Goal: Task Accomplishment & Management: Complete application form

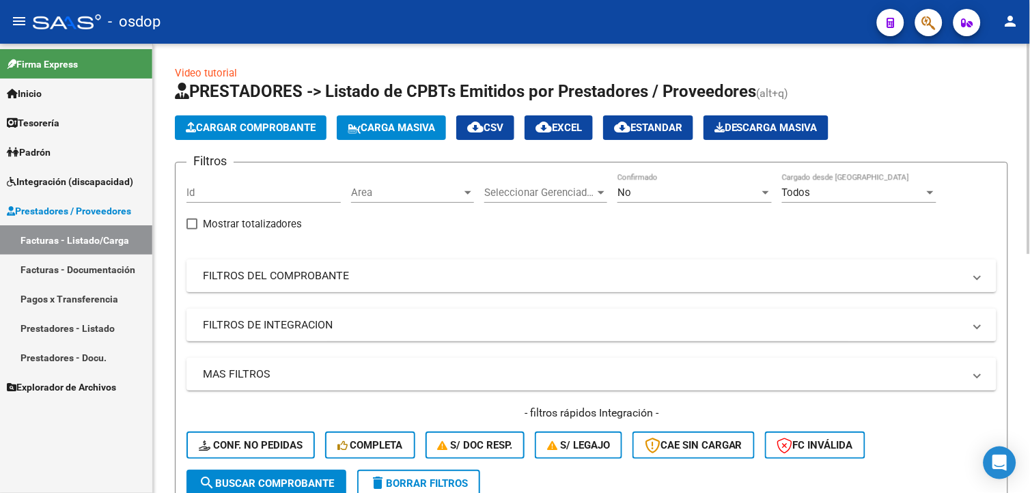
click at [302, 281] on mat-panel-title "FILTROS DEL COMPROBANTE" at bounding box center [583, 275] width 761 height 15
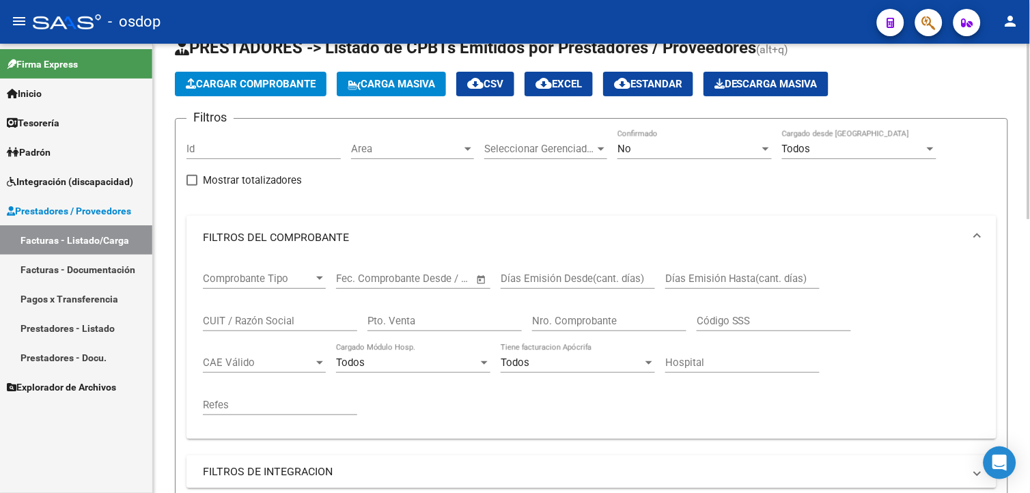
scroll to position [76, 0]
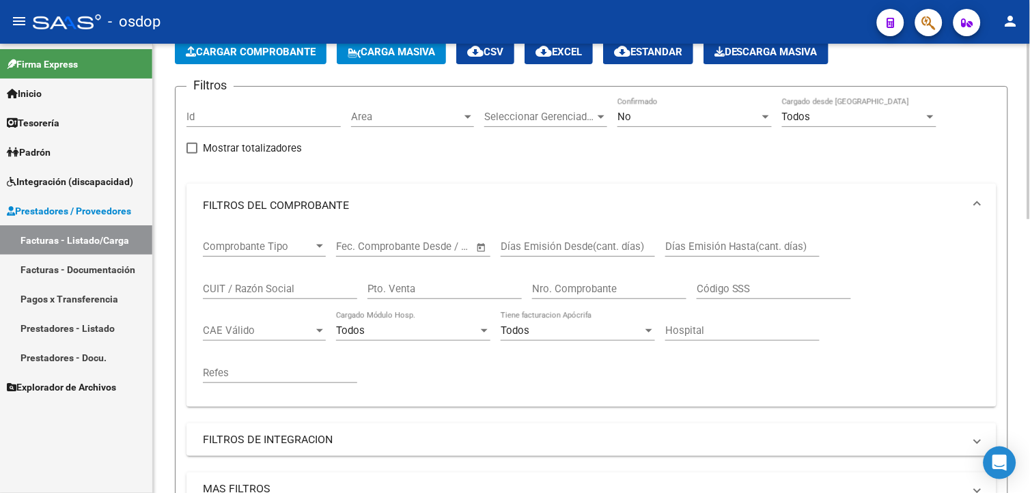
click at [297, 289] on input "CUIT / Razón Social" at bounding box center [280, 289] width 154 height 12
click at [285, 289] on input "CUIT / Razón Social" at bounding box center [280, 289] width 154 height 12
type input "[PERSON_NAME] [PERSON_NAME]"
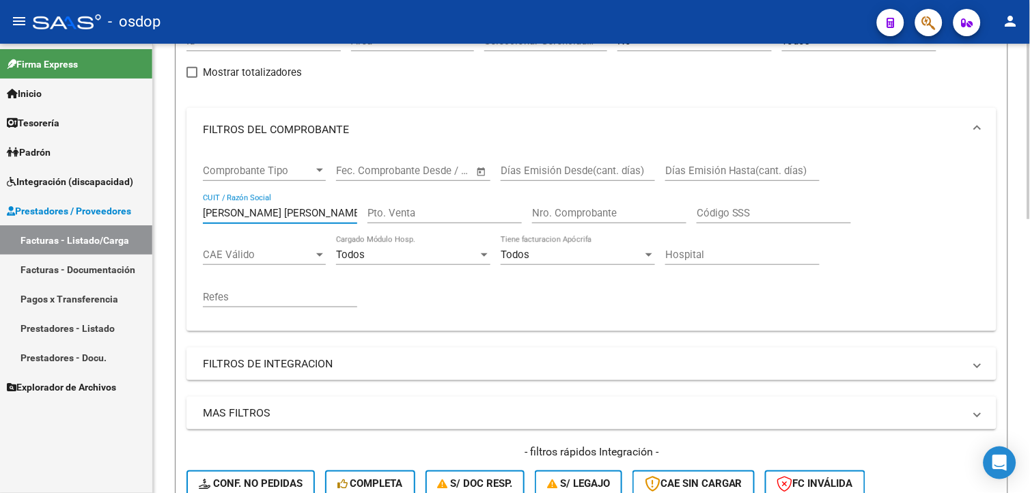
scroll to position [303, 0]
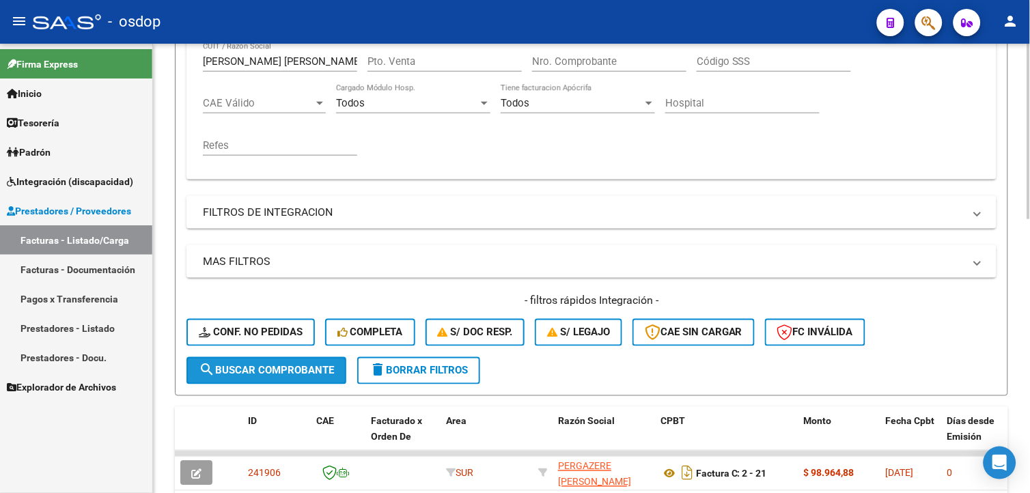
click at [309, 376] on button "search Buscar Comprobante" at bounding box center [266, 370] width 160 height 27
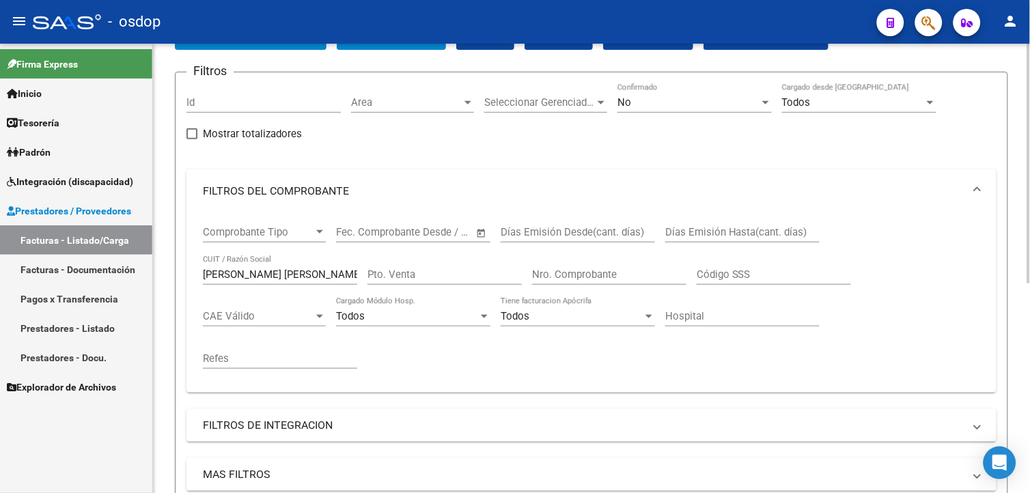
scroll to position [0, 0]
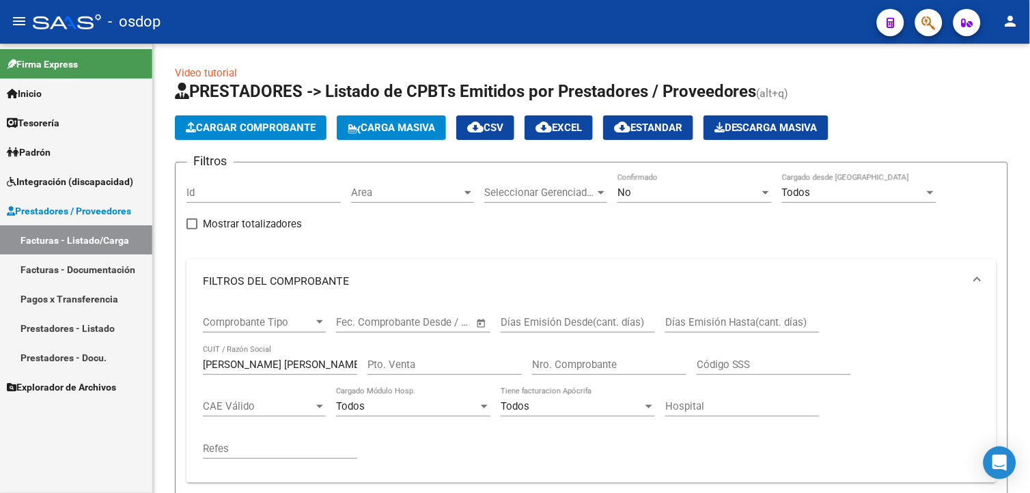
click at [44, 247] on link "Facturas - Listado/Carga" at bounding box center [76, 239] width 152 height 29
click at [274, 134] on button "Cargar Comprobante" at bounding box center [251, 127] width 152 height 25
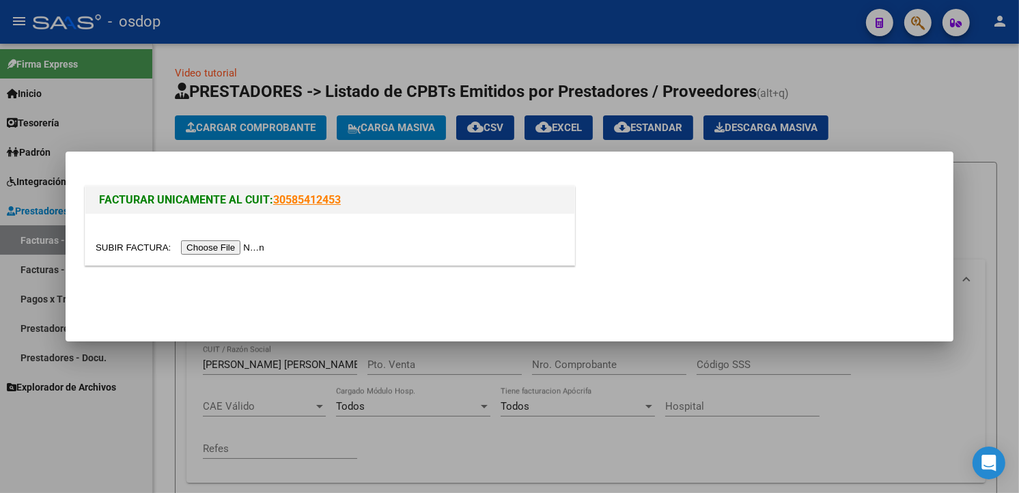
click at [219, 246] on input "file" at bounding box center [182, 247] width 173 height 14
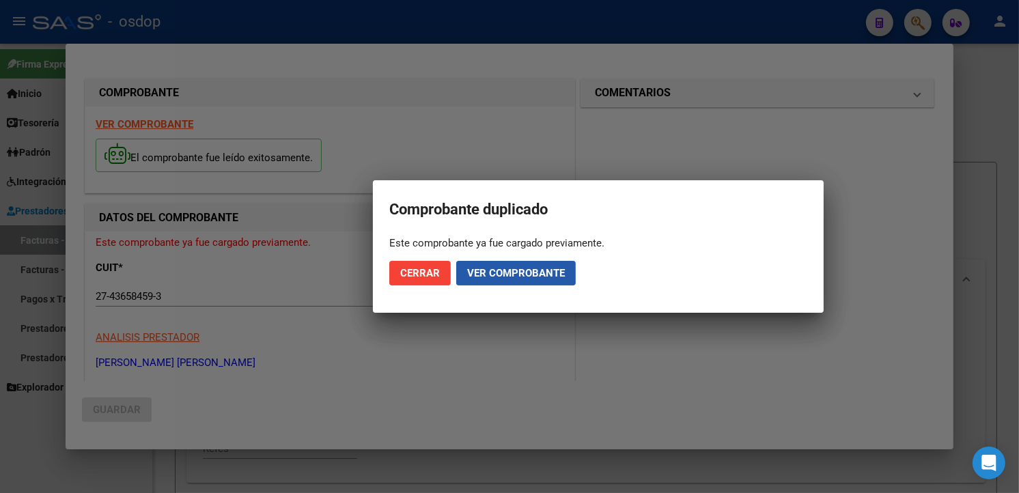
click at [496, 272] on span "Ver comprobante" at bounding box center [516, 273] width 98 height 12
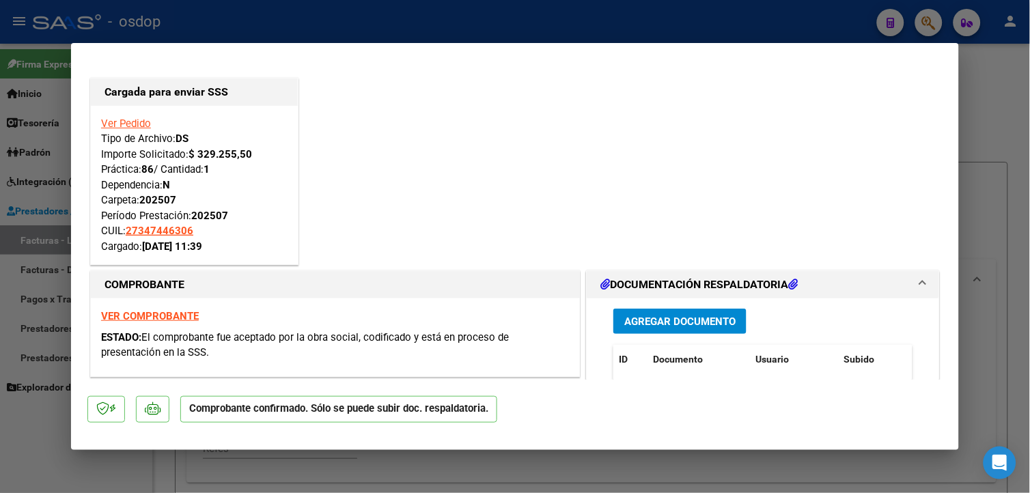
click at [180, 313] on strong "VER COMPROBANTE" at bounding box center [150, 316] width 98 height 12
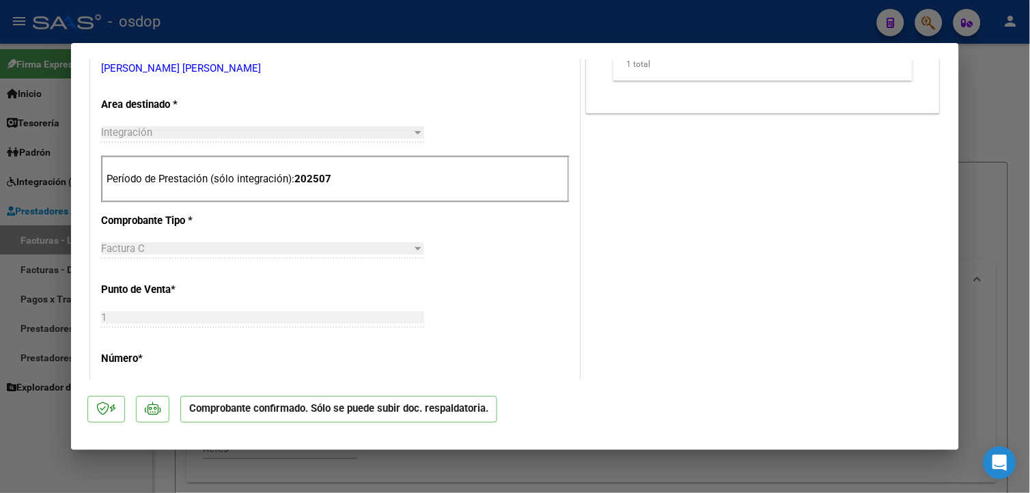
scroll to position [531, 0]
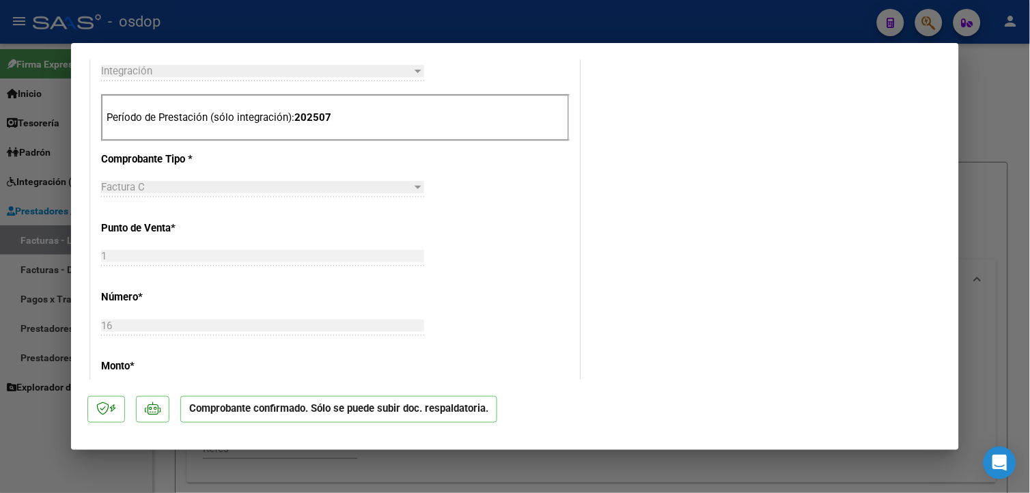
type input "$ 0,00"
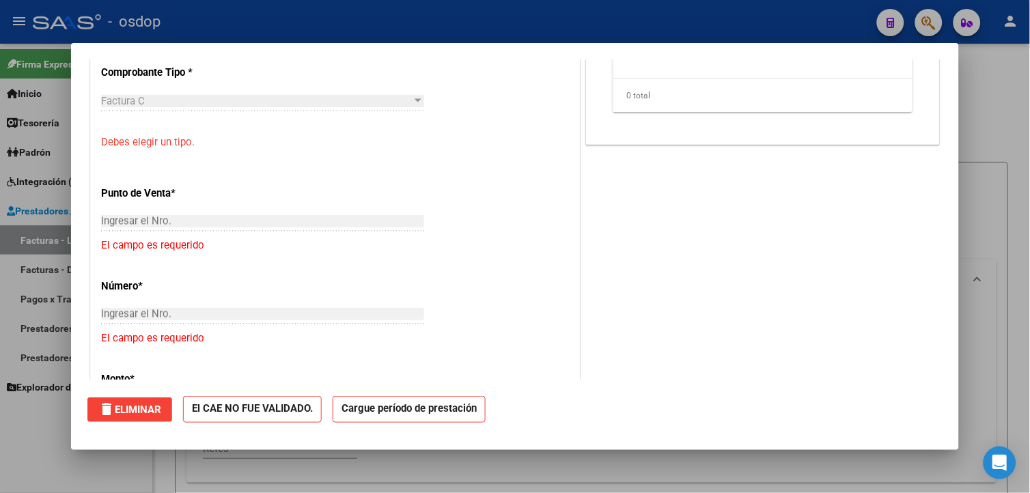
scroll to position [0, 0]
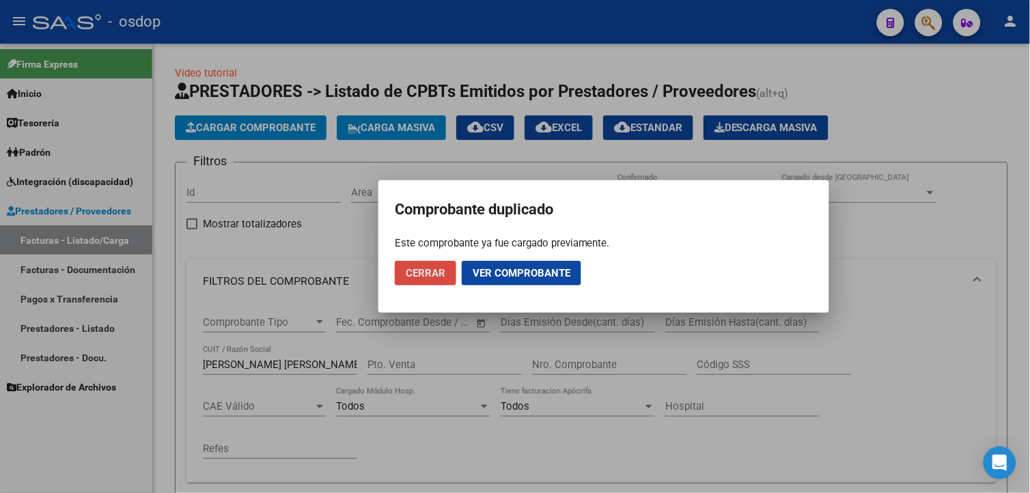
click at [435, 271] on span "Cerrar" at bounding box center [426, 273] width 40 height 12
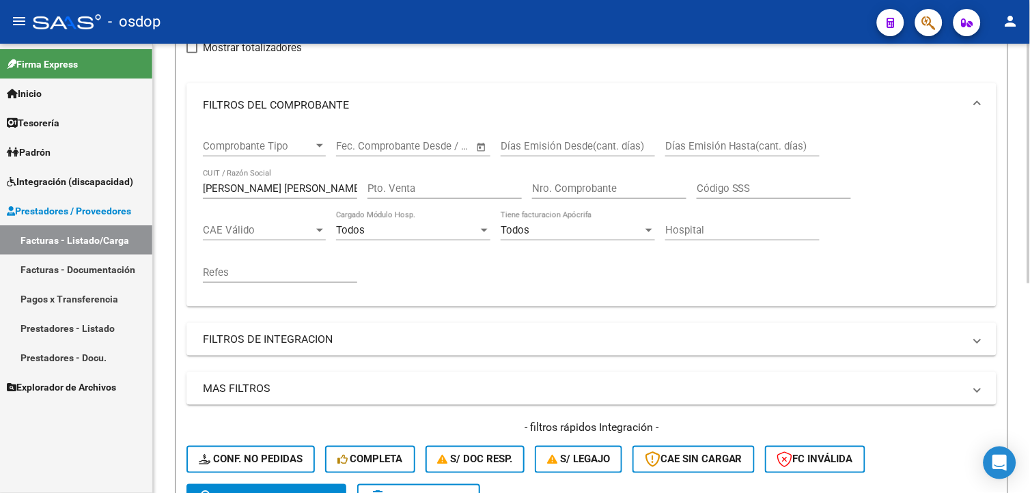
scroll to position [14, 0]
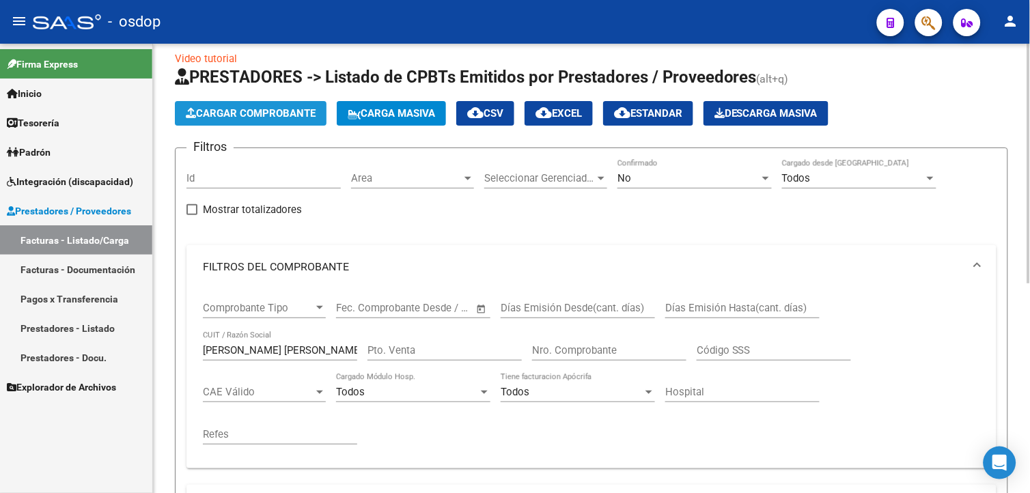
click at [251, 110] on span "Cargar Comprobante" at bounding box center [251, 113] width 130 height 12
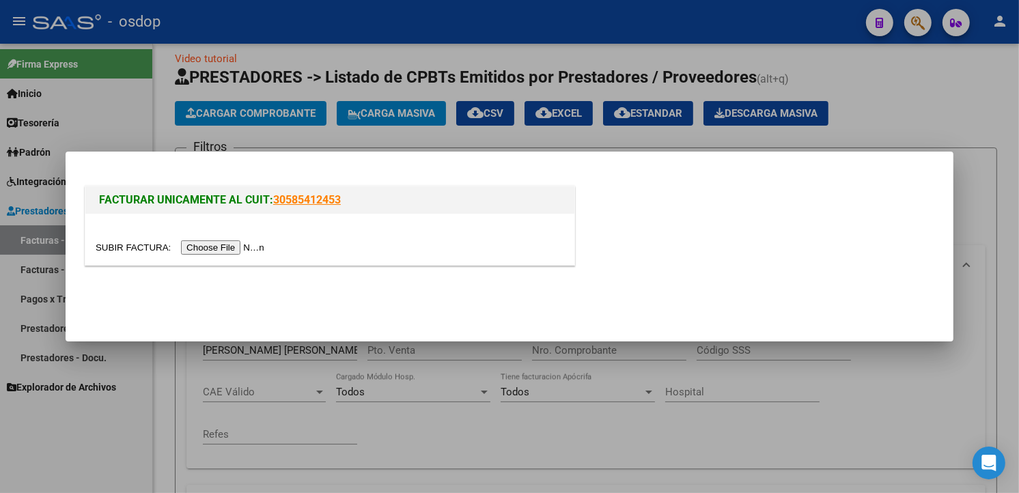
click at [240, 251] on input "file" at bounding box center [182, 247] width 173 height 14
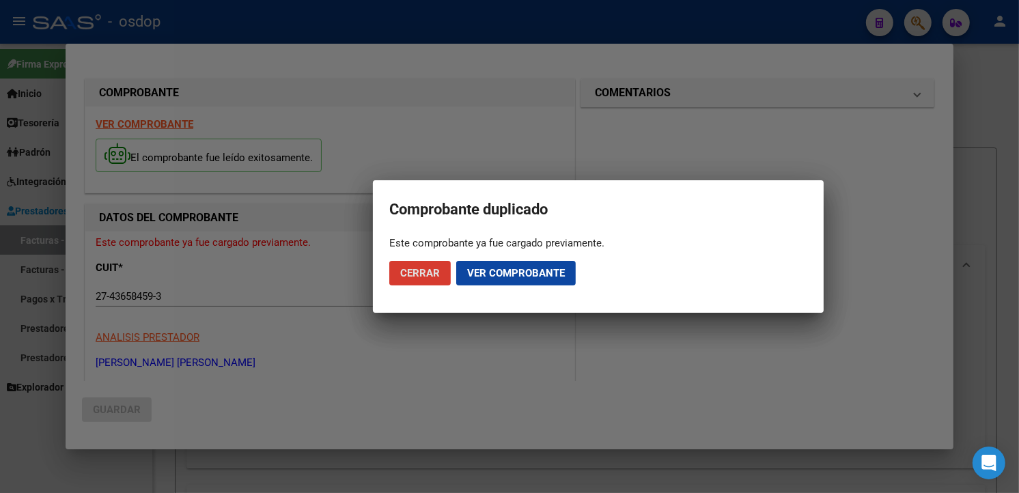
click at [526, 272] on span "Ver comprobante" at bounding box center [516, 273] width 98 height 12
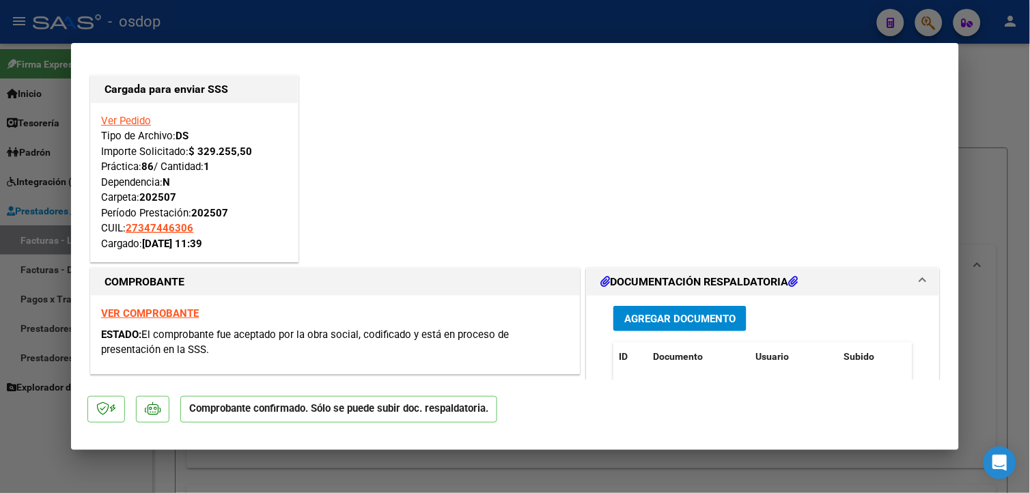
scroll to position [0, 0]
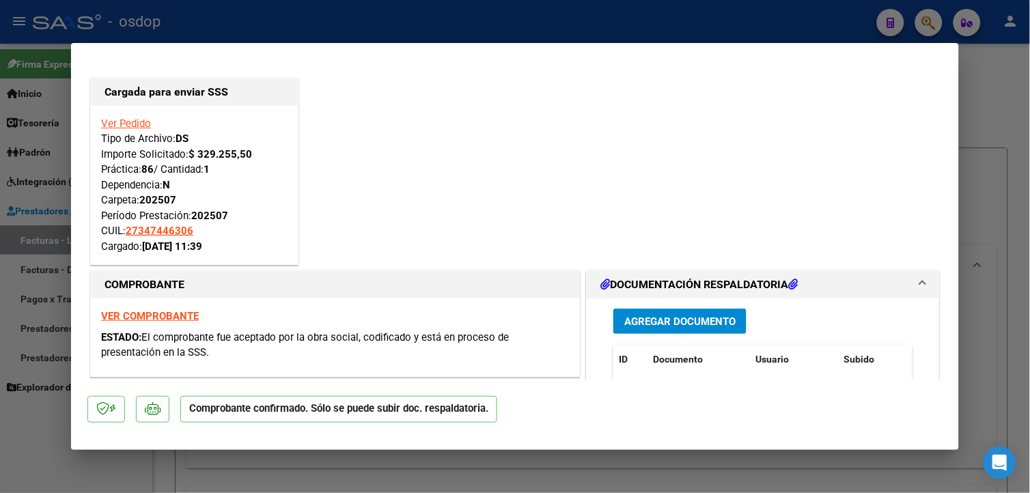
click at [132, 127] on link "Ver Pedido" at bounding box center [126, 123] width 50 height 12
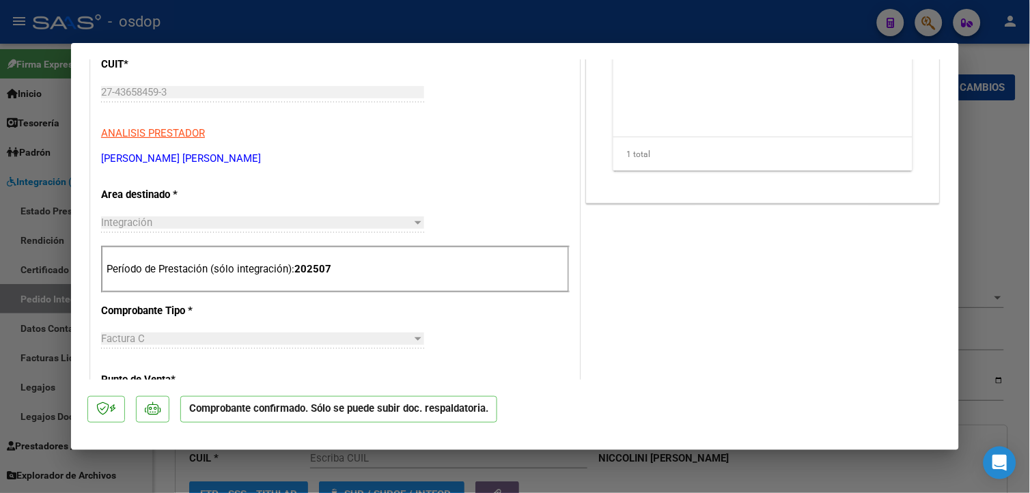
type input "27347446306"
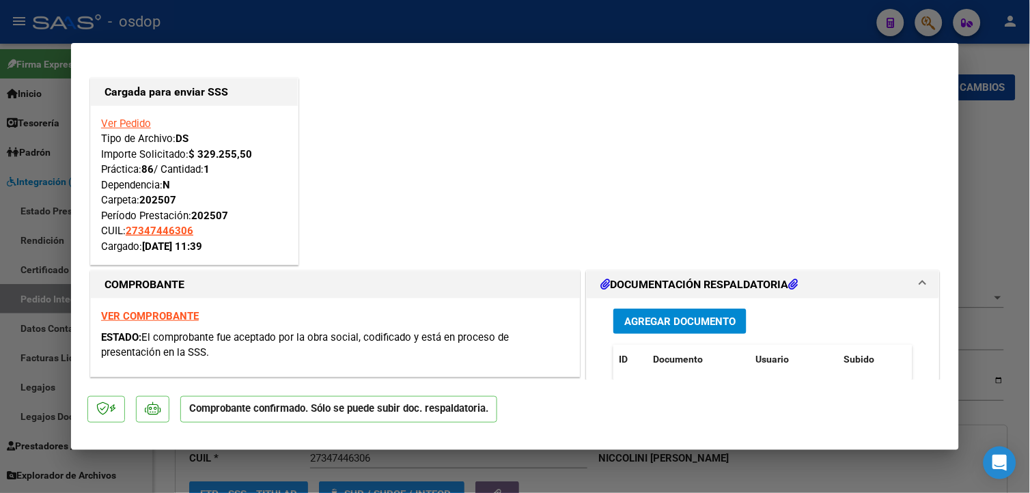
type input "$ 0,00"
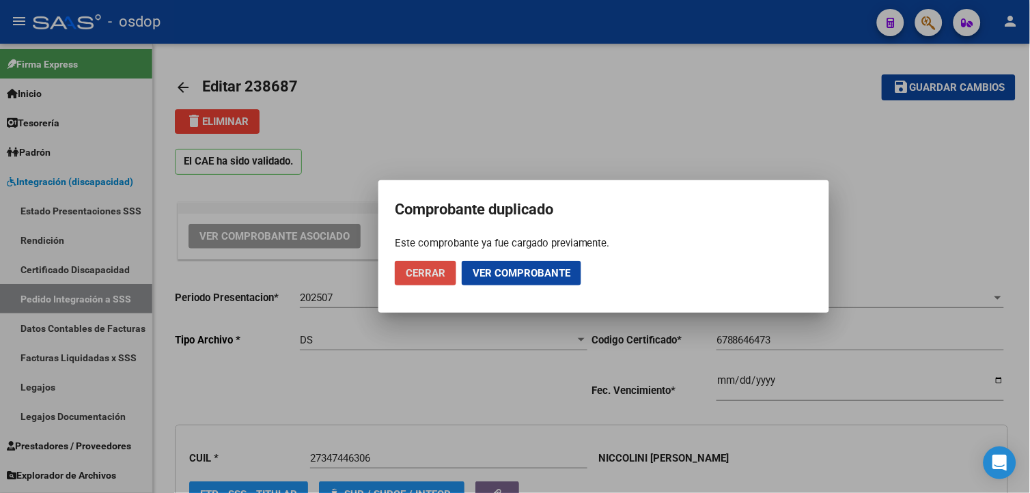
click at [411, 277] on span "Cerrar" at bounding box center [426, 273] width 40 height 12
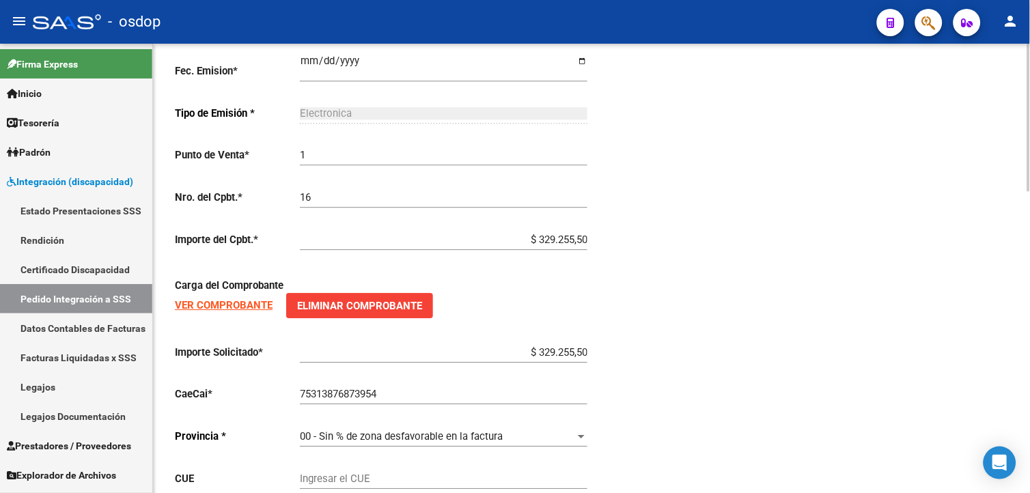
scroll to position [916, 0]
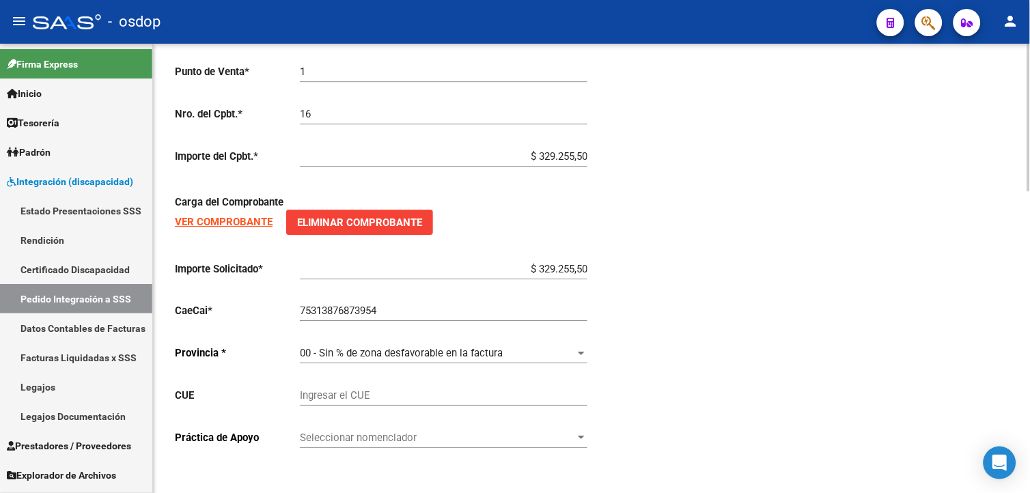
click at [234, 216] on strong "VER COMPROBANTE" at bounding box center [224, 222] width 98 height 12
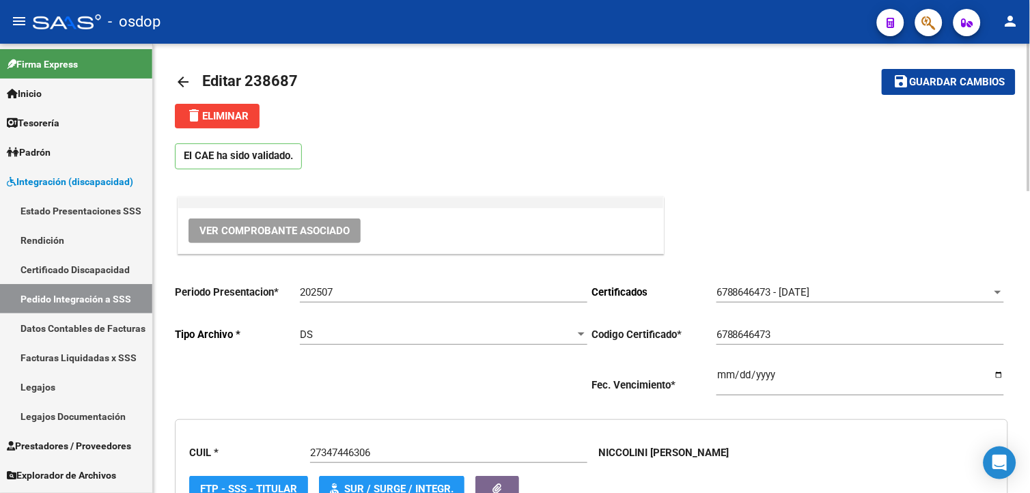
scroll to position [0, 0]
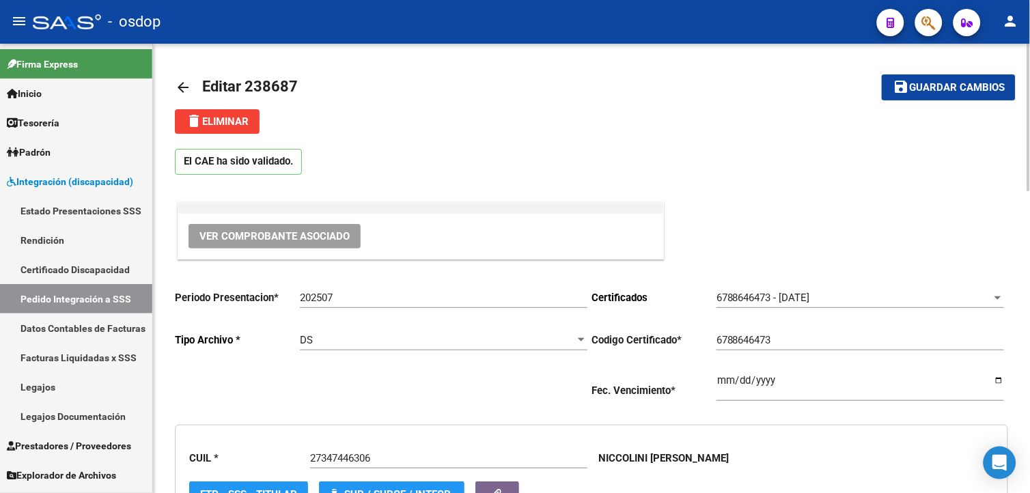
click at [186, 89] on mat-icon "arrow_back" at bounding box center [183, 87] width 16 height 16
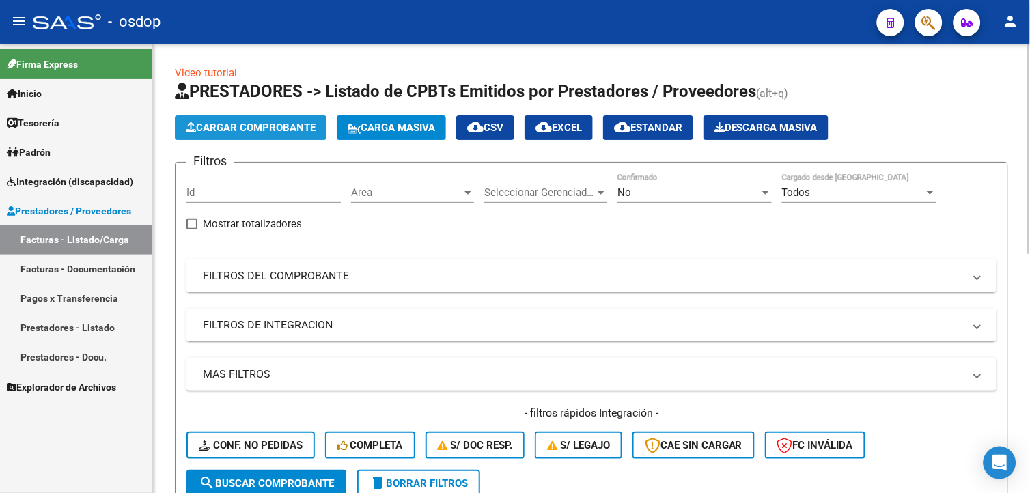
click at [278, 130] on span "Cargar Comprobante" at bounding box center [251, 128] width 130 height 12
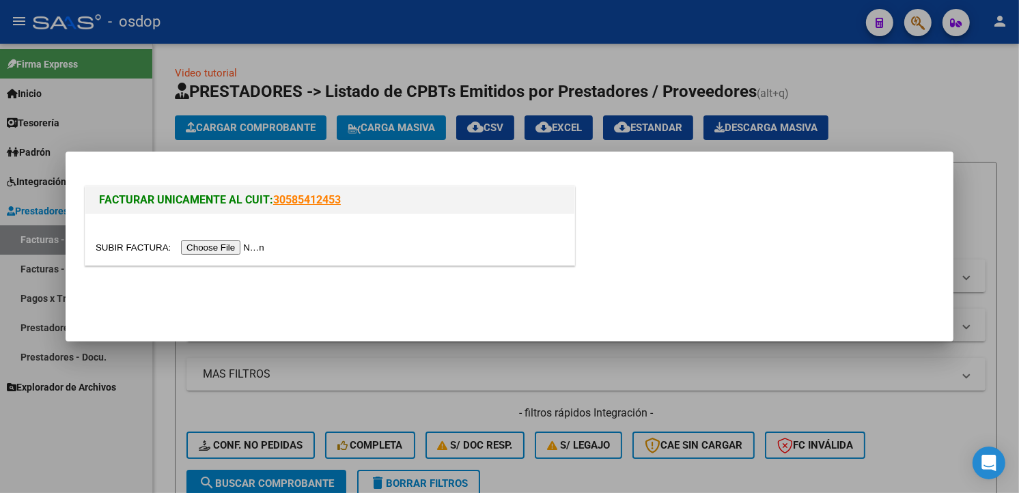
click at [236, 250] on input "file" at bounding box center [182, 247] width 173 height 14
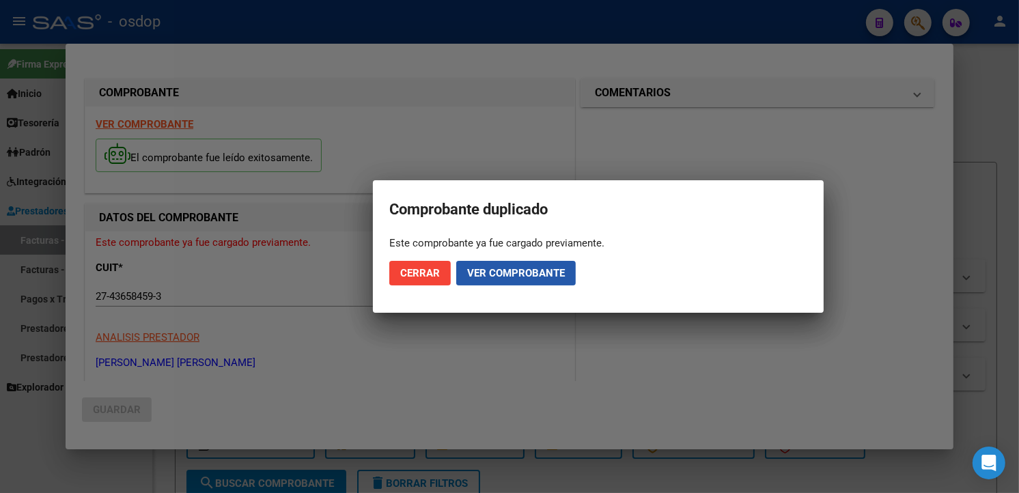
click at [537, 279] on button "Ver comprobante" at bounding box center [515, 273] width 119 height 25
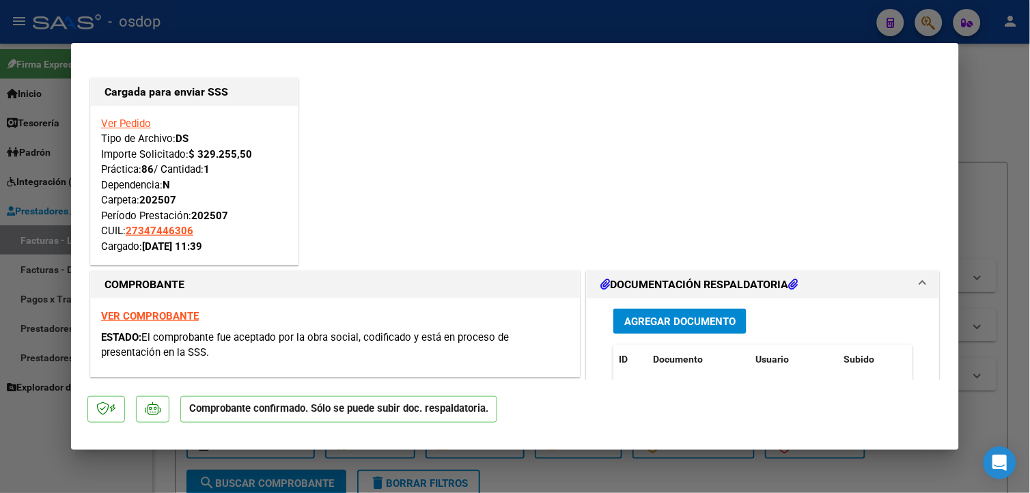
click at [128, 130] on div "Ver Pedido Tipo de Archivo: DS Importe Solicitado: $ 329.255,50 Práctica: 86 / …" at bounding box center [194, 185] width 186 height 139
click at [128, 127] on link "Ver Pedido" at bounding box center [126, 123] width 50 height 12
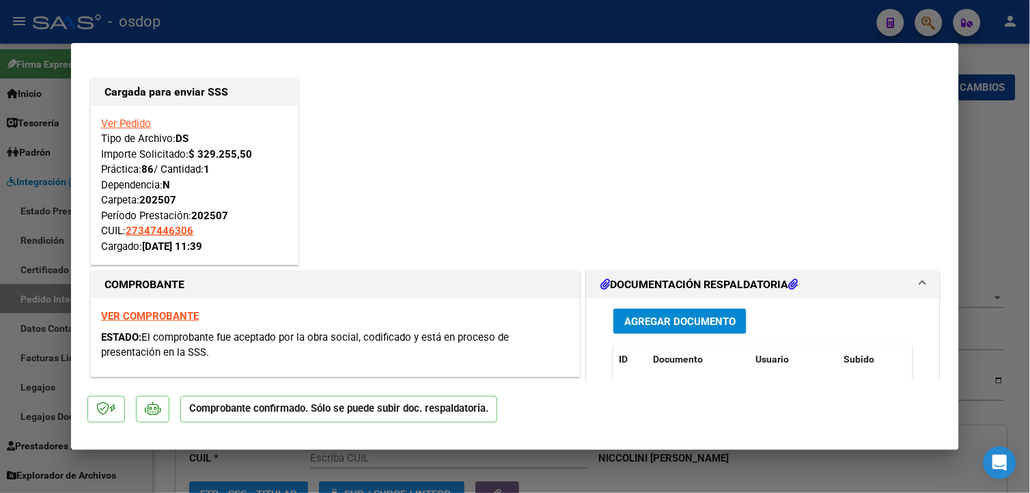
type input "27347446306"
type input "$ 0,00"
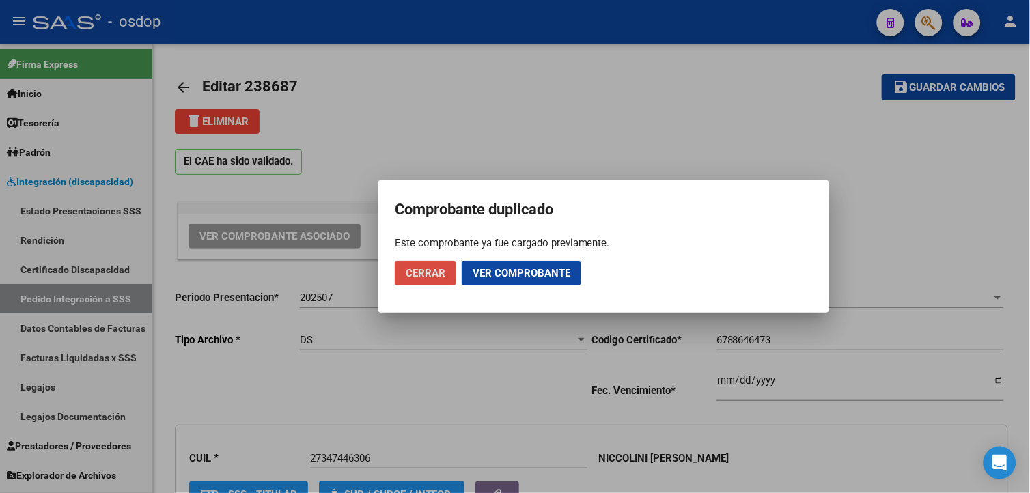
click at [432, 274] on span "Cerrar" at bounding box center [426, 273] width 40 height 12
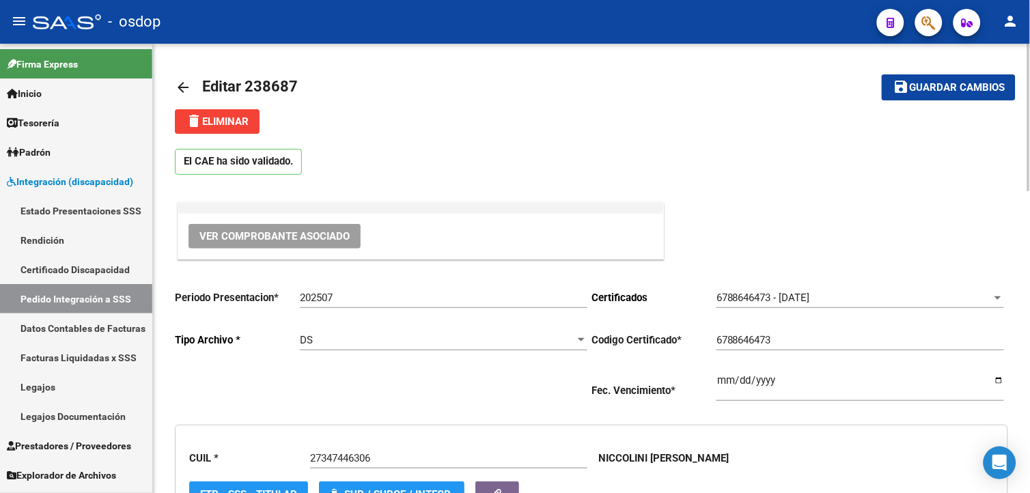
drag, startPoint x: 244, startPoint y: 84, endPoint x: 295, endPoint y: 85, distance: 50.5
click at [295, 85] on span "Editar 238687" at bounding box center [250, 86] width 96 height 17
copy span "238687"
